Goal: Information Seeking & Learning: Find specific page/section

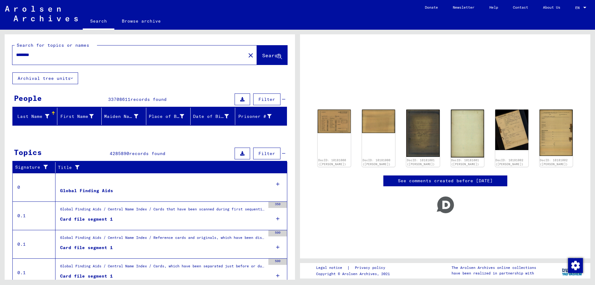
scroll to position [54, 0]
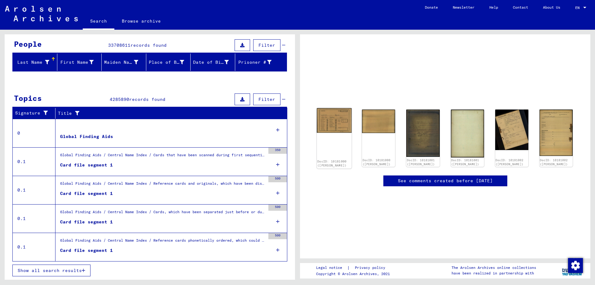
click at [338, 119] on img at bounding box center [334, 120] width 35 height 25
click at [329, 124] on img at bounding box center [334, 120] width 35 height 25
click at [329, 123] on img at bounding box center [334, 120] width 35 height 25
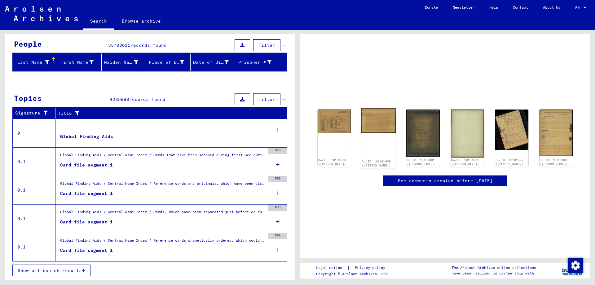
click at [379, 123] on img at bounding box center [378, 120] width 35 height 25
click at [425, 184] on link "See comments created before [DATE]" at bounding box center [445, 181] width 95 height 7
click at [518, 133] on img at bounding box center [511, 129] width 35 height 42
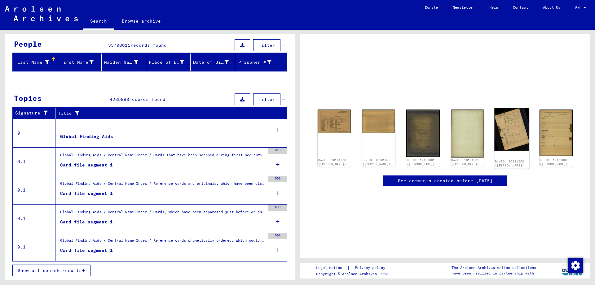
click at [518, 133] on img at bounding box center [511, 129] width 35 height 42
click at [518, 132] on img at bounding box center [511, 129] width 35 height 42
click at [558, 131] on img at bounding box center [555, 132] width 35 height 49
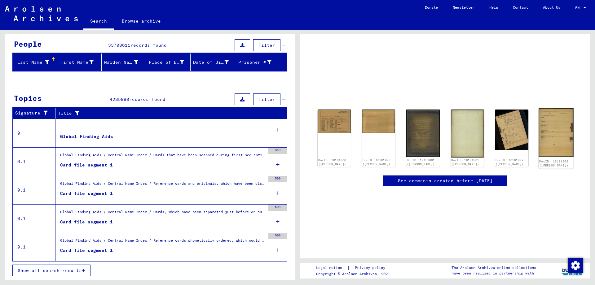
click at [558, 131] on img at bounding box center [555, 132] width 35 height 49
